Goal: Navigation & Orientation: Understand site structure

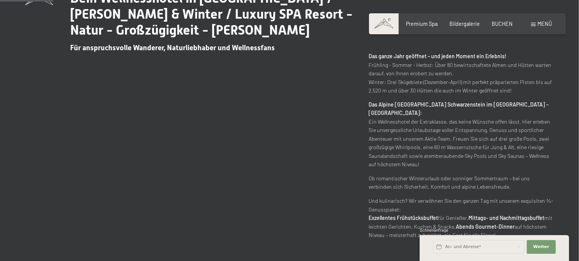
scroll to position [402, 0]
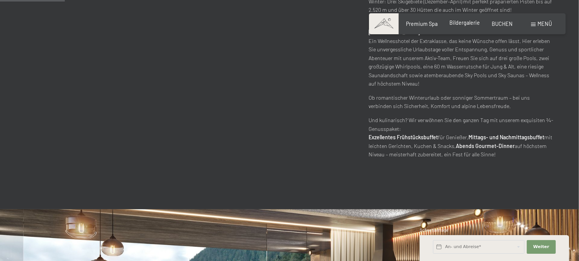
click at [475, 27] on div "Premium Spa Bildergalerie BUCHEN" at bounding box center [453, 24] width 142 height 8
click at [453, 26] on span "Bildergalerie" at bounding box center [464, 22] width 30 height 6
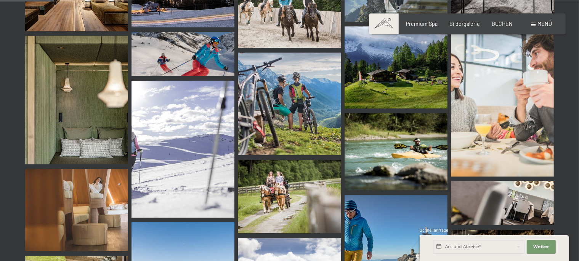
scroll to position [965, 0]
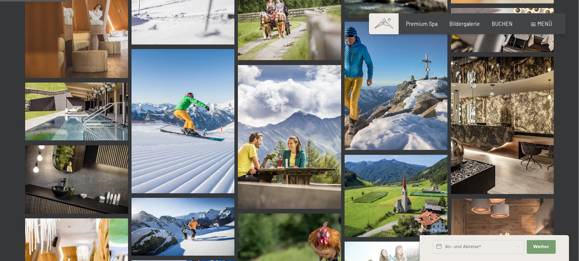
click at [536, 22] on div "Menü" at bounding box center [541, 24] width 21 height 8
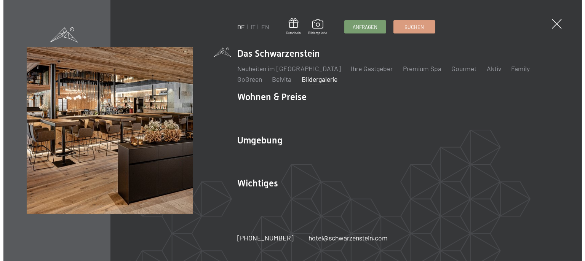
scroll to position [974, 0]
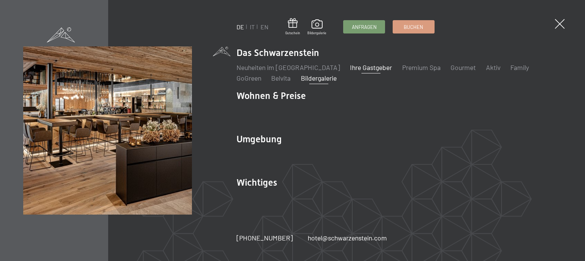
click at [353, 66] on link "Ihre Gastgeber" at bounding box center [371, 67] width 42 height 8
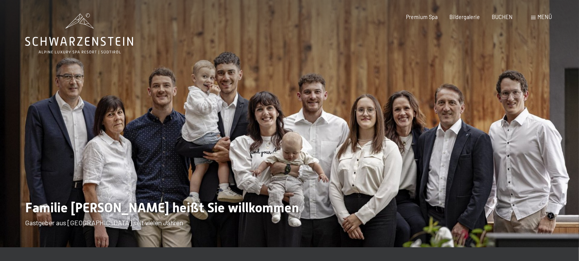
click at [543, 19] on span "Menü" at bounding box center [545, 17] width 14 height 6
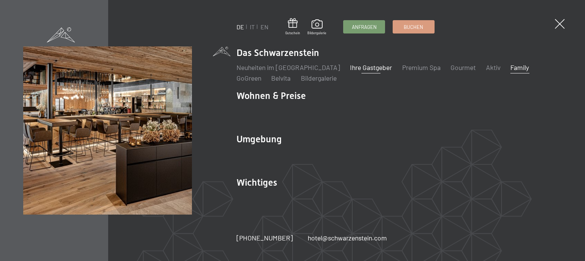
click at [511, 66] on link "Family" at bounding box center [520, 67] width 19 height 8
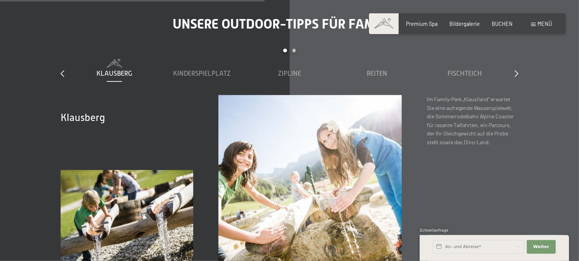
scroll to position [2333, 0]
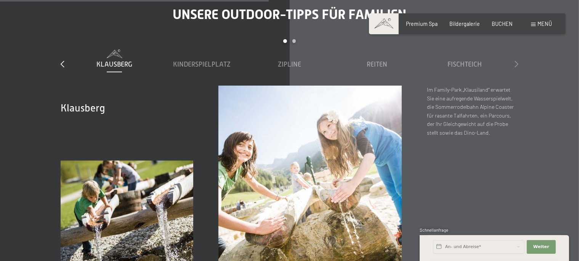
click at [517, 60] on div at bounding box center [516, 65] width 4 height 10
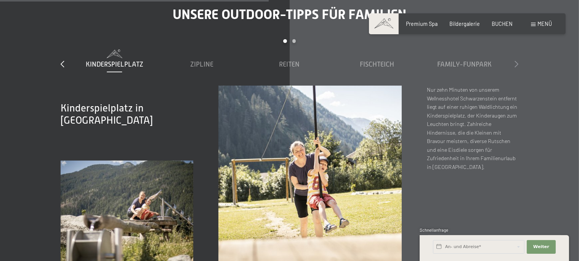
click at [517, 61] on icon at bounding box center [516, 64] width 4 height 7
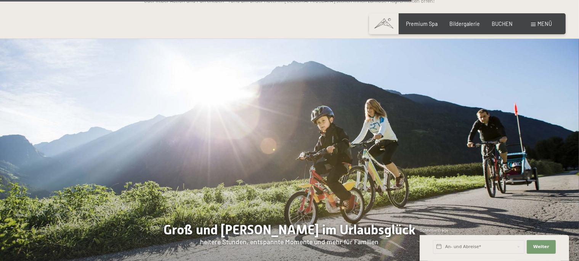
scroll to position [3621, 0]
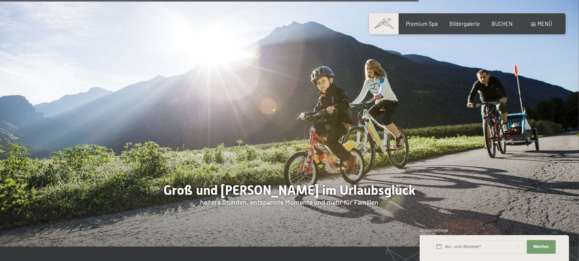
click at [533, 25] on span at bounding box center [533, 24] width 5 height 3
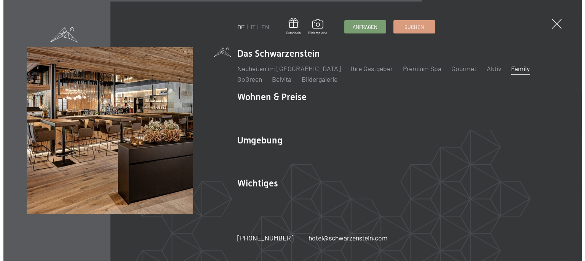
scroll to position [3640, 0]
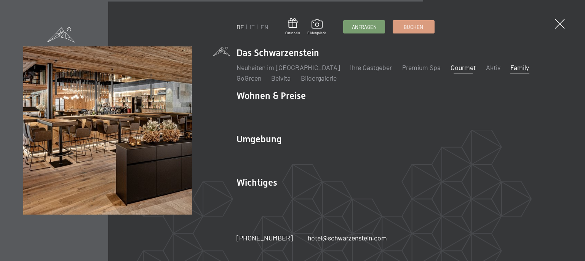
click at [452, 70] on link "Gourmet" at bounding box center [463, 67] width 25 height 8
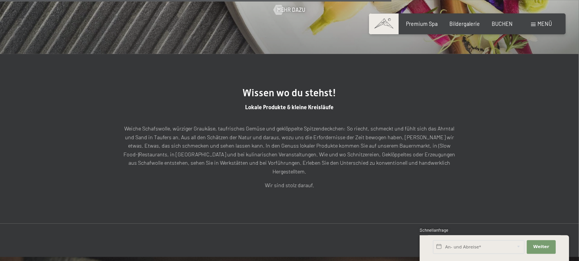
scroll to position [1810, 0]
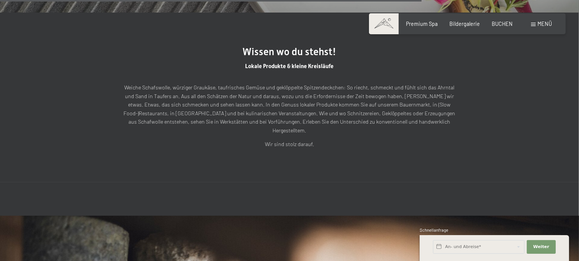
click at [538, 24] on span "Menü" at bounding box center [545, 24] width 14 height 6
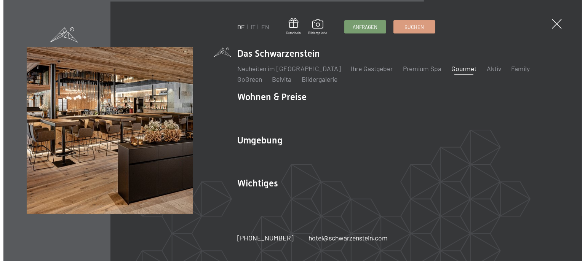
scroll to position [1816, 0]
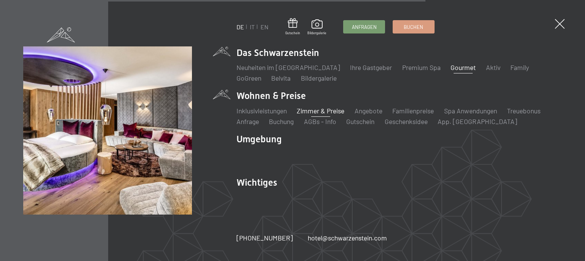
click at [339, 110] on link "Zimmer & Preise" at bounding box center [321, 111] width 48 height 8
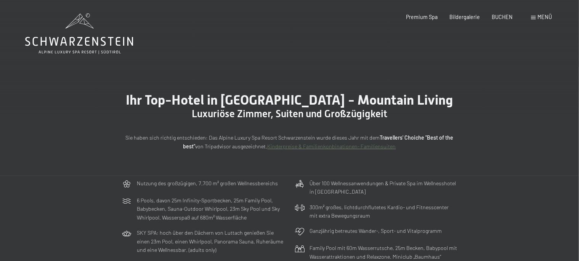
click at [535, 17] on span at bounding box center [533, 17] width 5 height 3
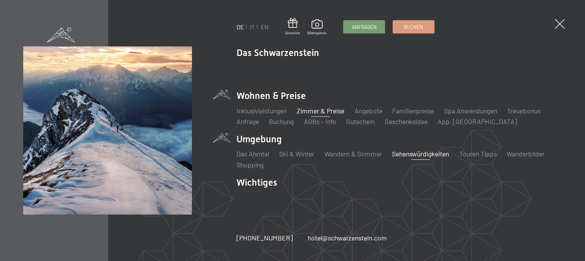
click at [435, 154] on link "Sehenswürdigkeiten" at bounding box center [420, 154] width 57 height 8
